Goal: Navigation & Orientation: Find specific page/section

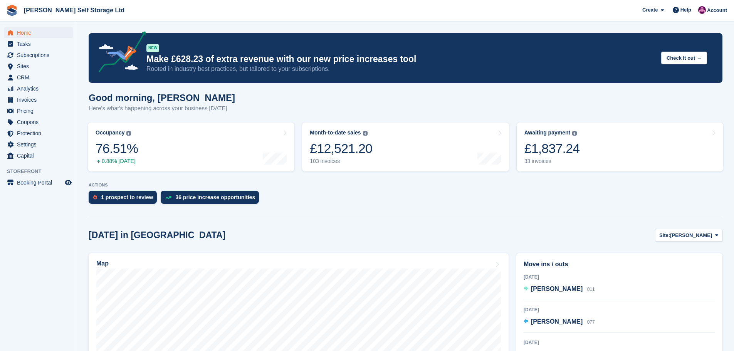
scroll to position [116, 0]
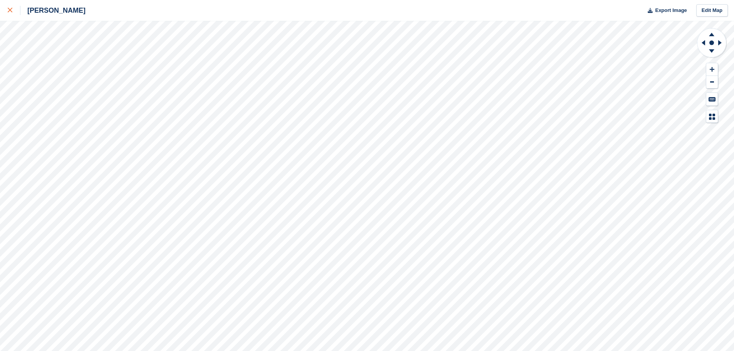
click at [14, 12] on div at bounding box center [14, 10] width 13 height 9
